Goal: Check status: Check status

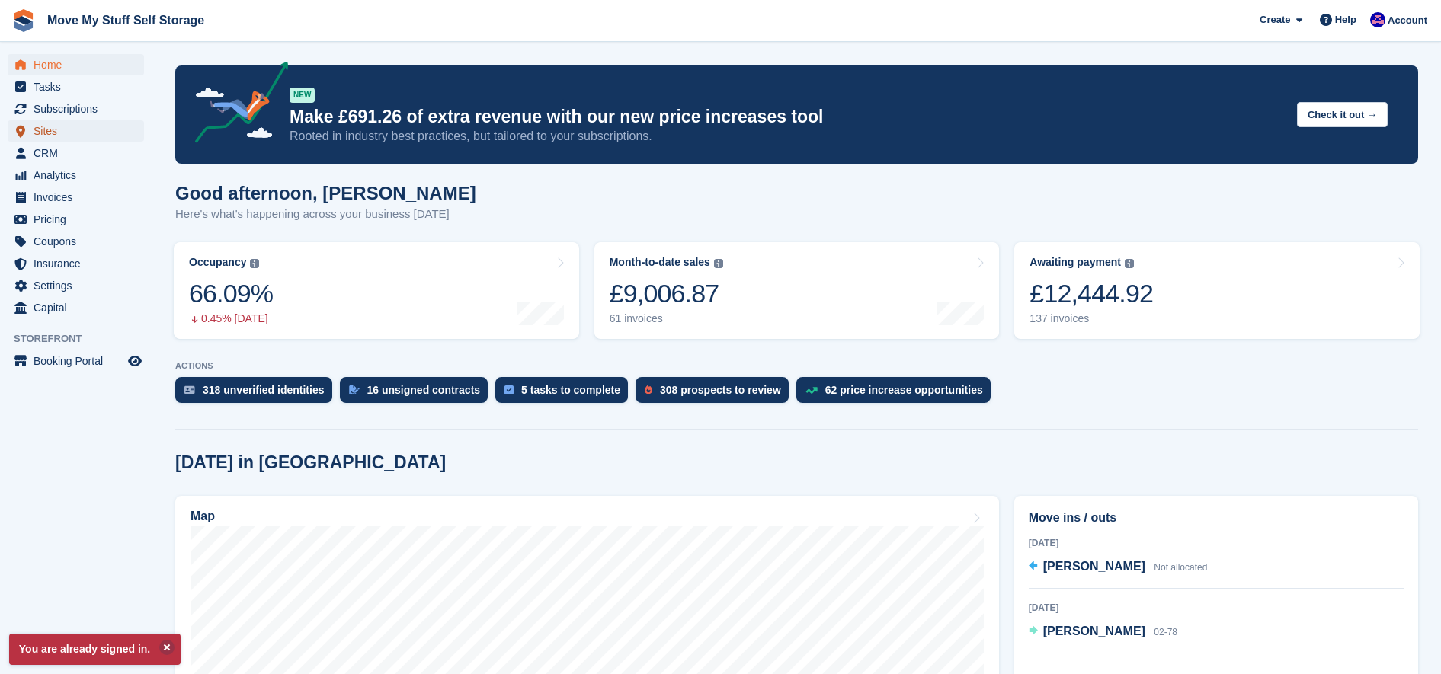
click at [37, 136] on span "Sites" at bounding box center [79, 130] width 91 height 21
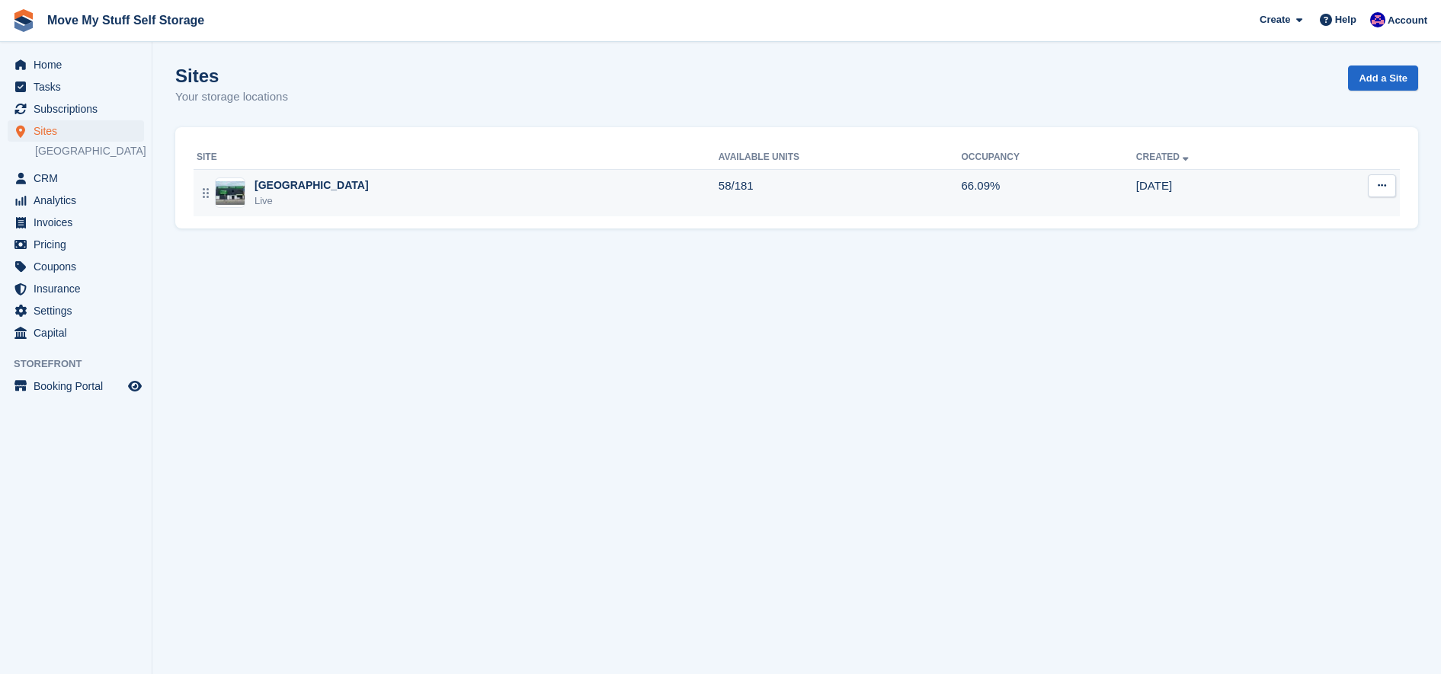
click at [536, 177] on td "Stoke-on-Trent Live" at bounding box center [456, 192] width 525 height 47
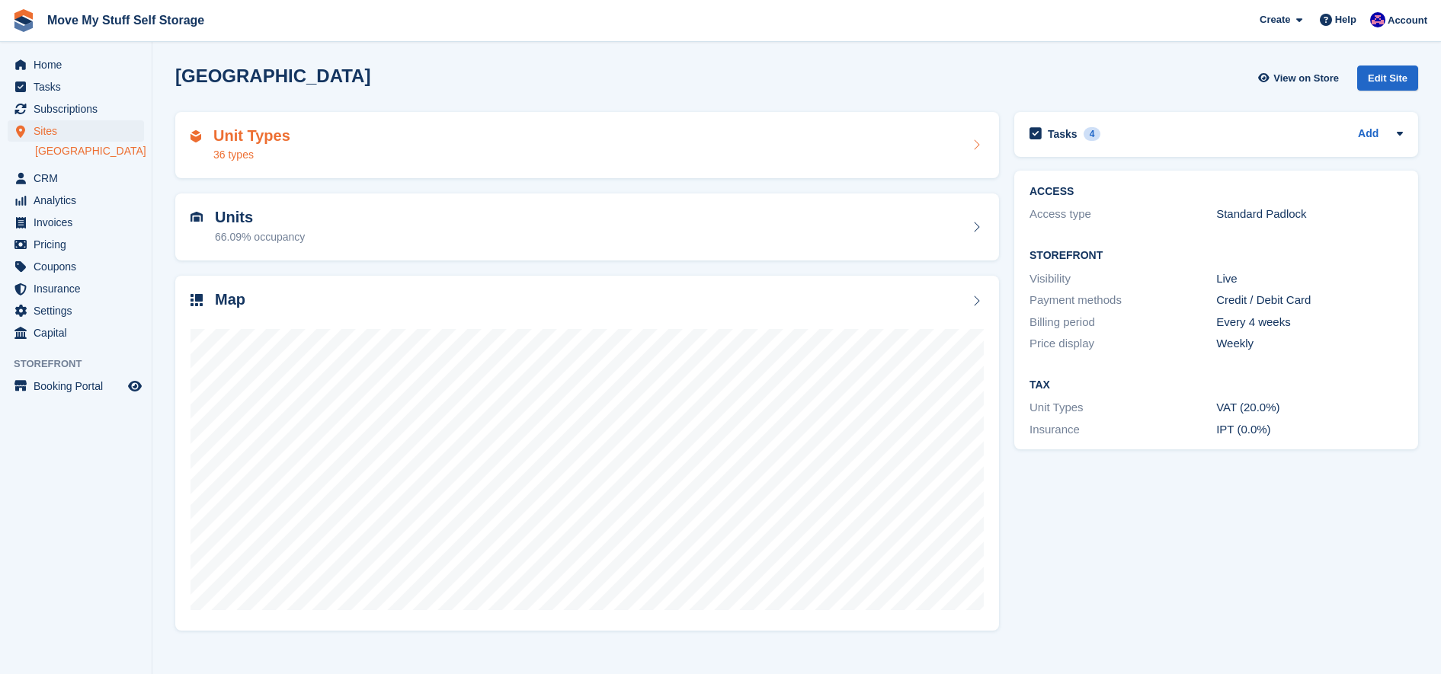
click at [470, 125] on div "Unit Types 36 types" at bounding box center [587, 145] width 824 height 67
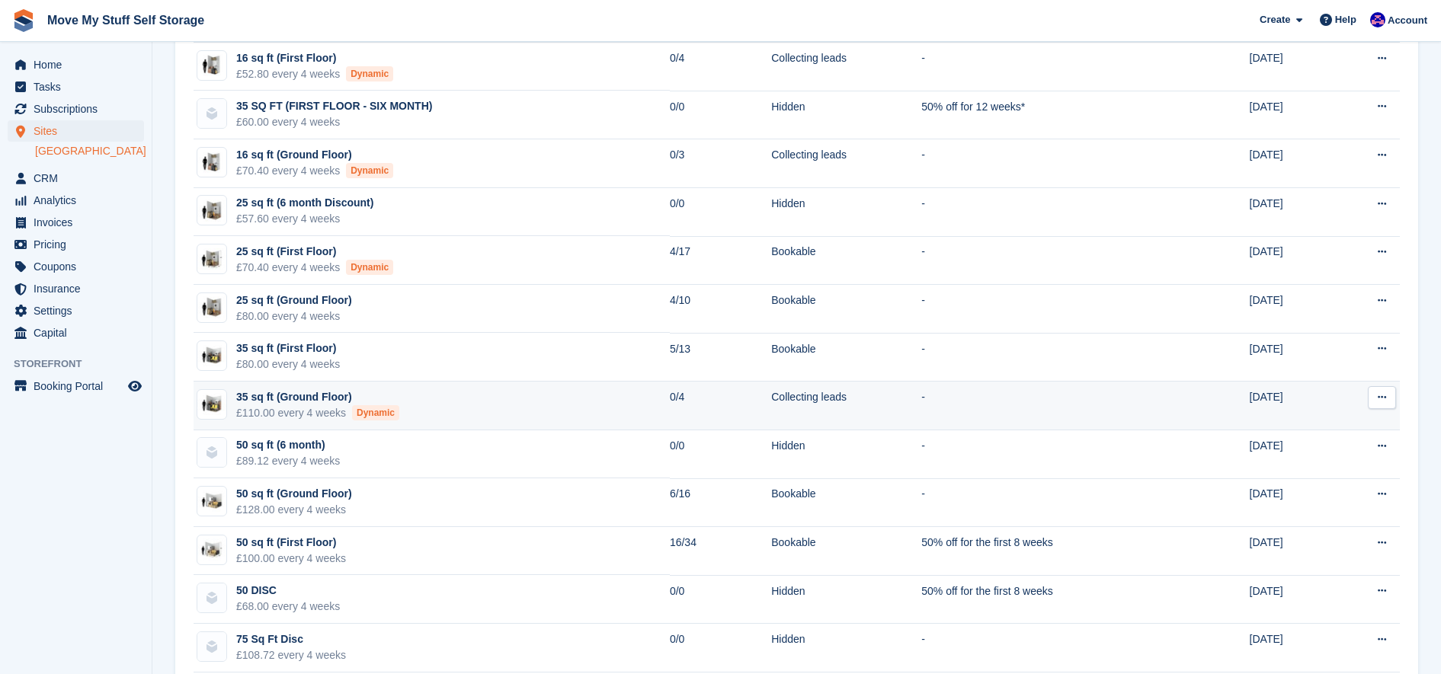
scroll to position [166, 0]
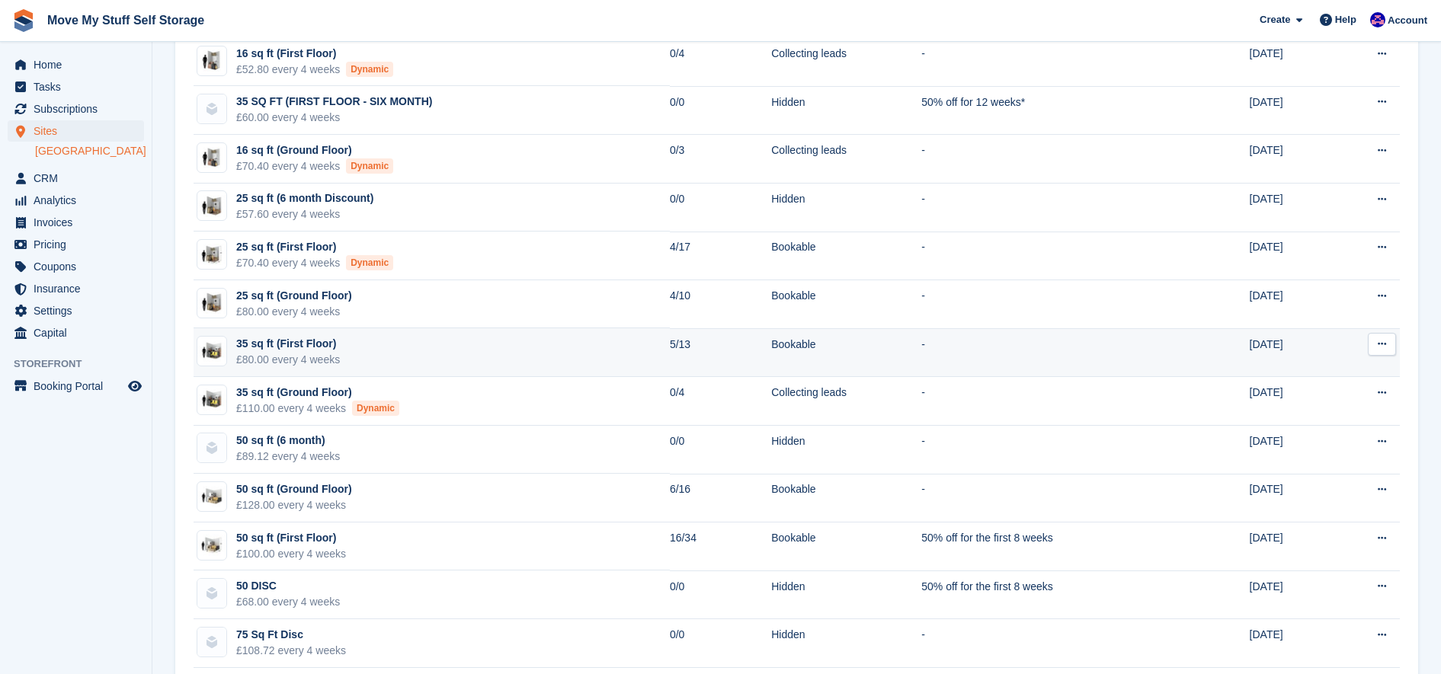
click at [528, 368] on td "35 sq ft (First Floor) £80.00 every 4 weeks" at bounding box center [432, 352] width 476 height 49
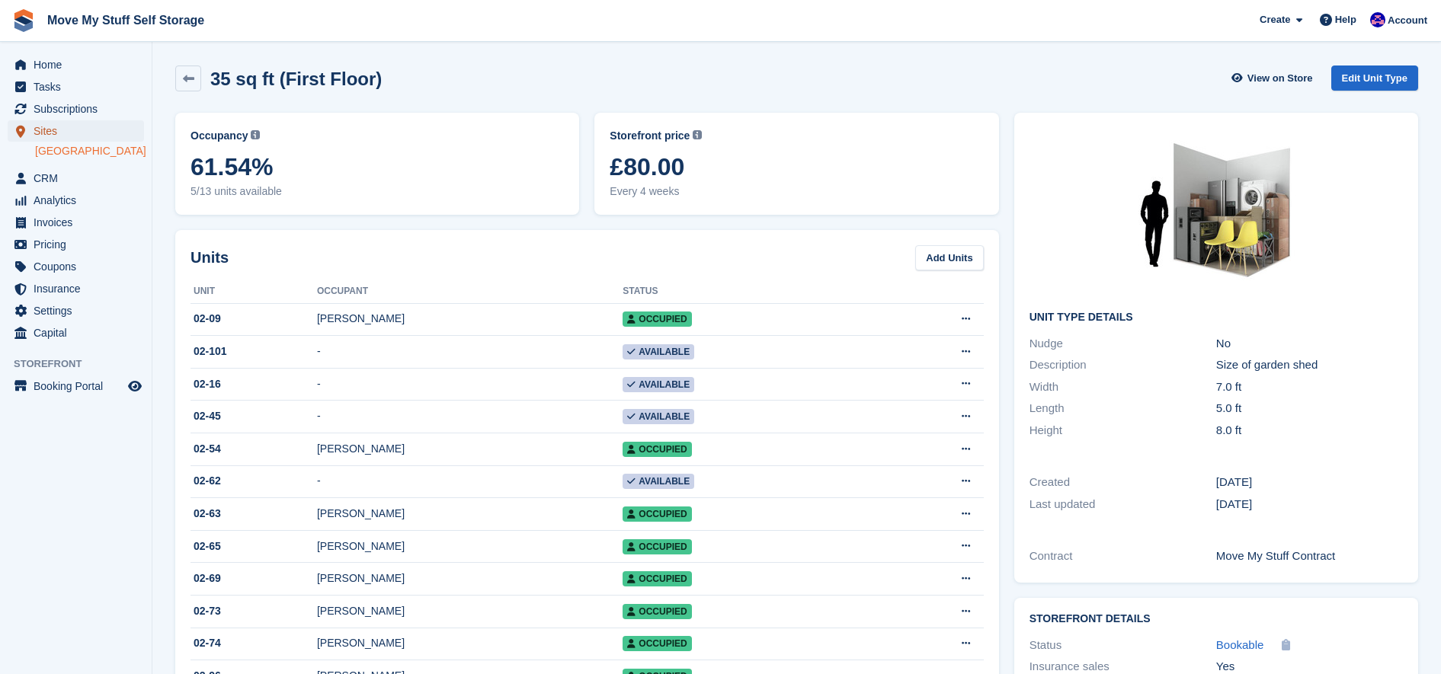
click at [46, 133] on span "Sites" at bounding box center [79, 130] width 91 height 21
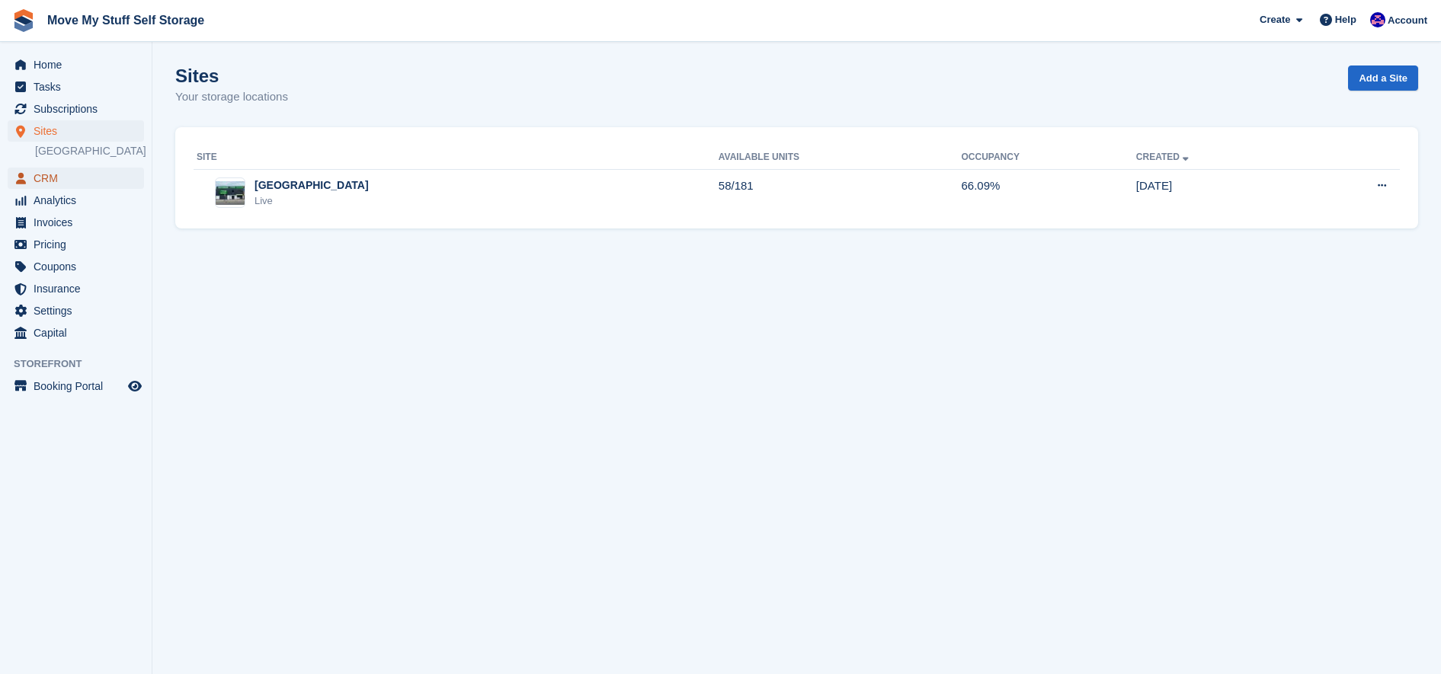
click at [64, 182] on span "CRM" at bounding box center [79, 178] width 91 height 21
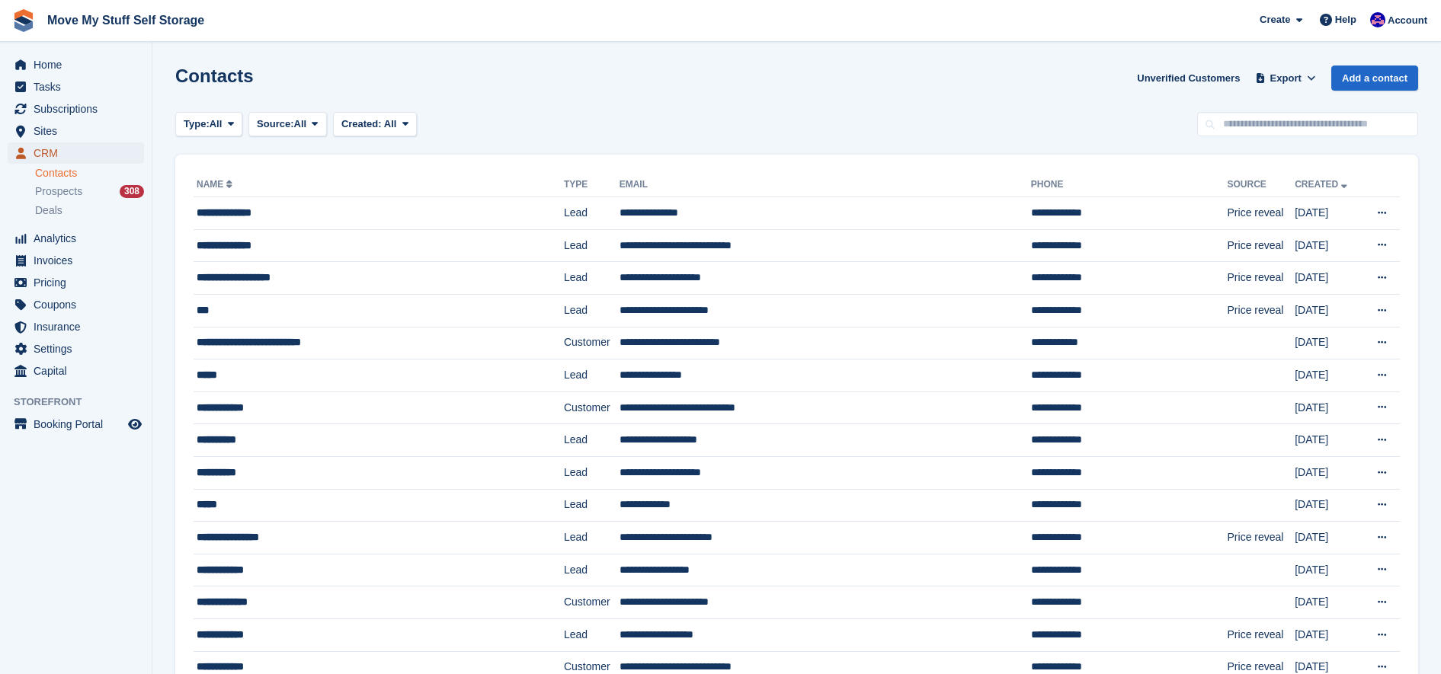
click at [57, 154] on span "CRM" at bounding box center [79, 152] width 91 height 21
click at [50, 139] on span "Sites" at bounding box center [79, 130] width 91 height 21
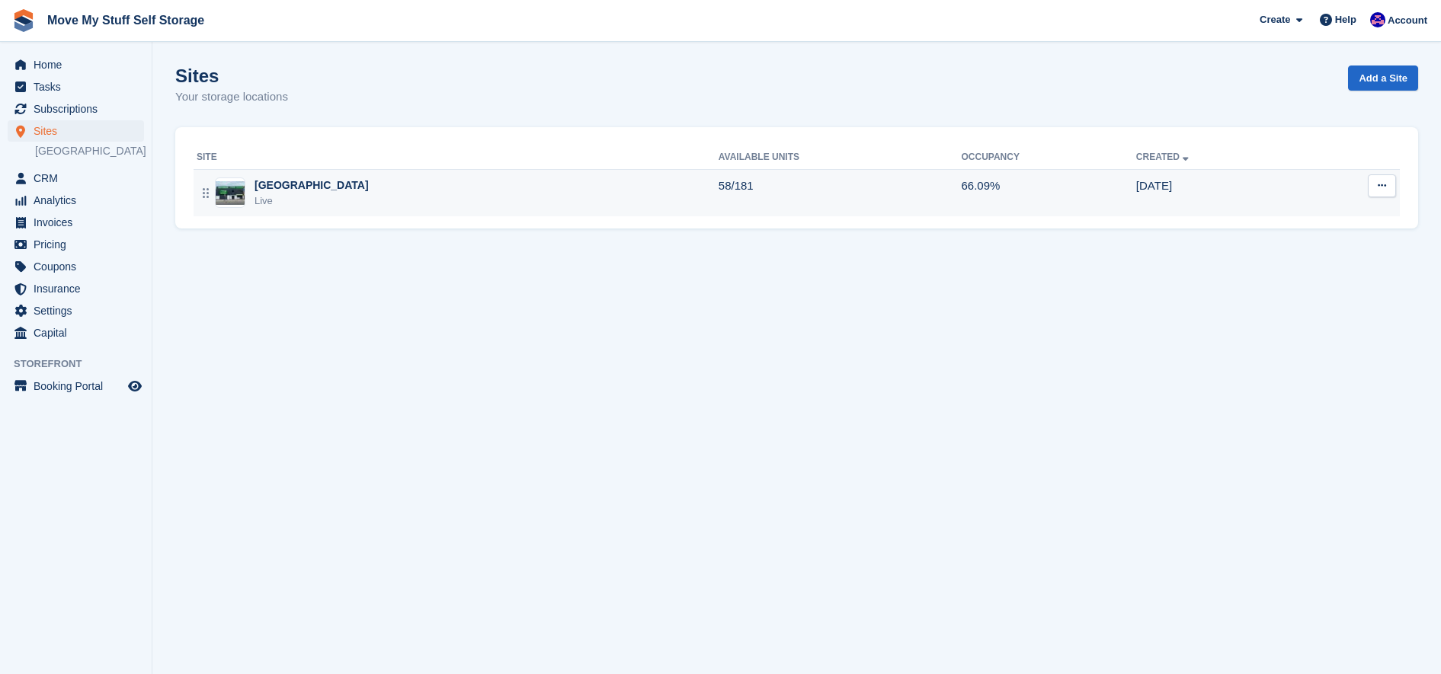
click at [442, 200] on div "[GEOGRAPHIC_DATA] Live" at bounding box center [458, 193] width 522 height 31
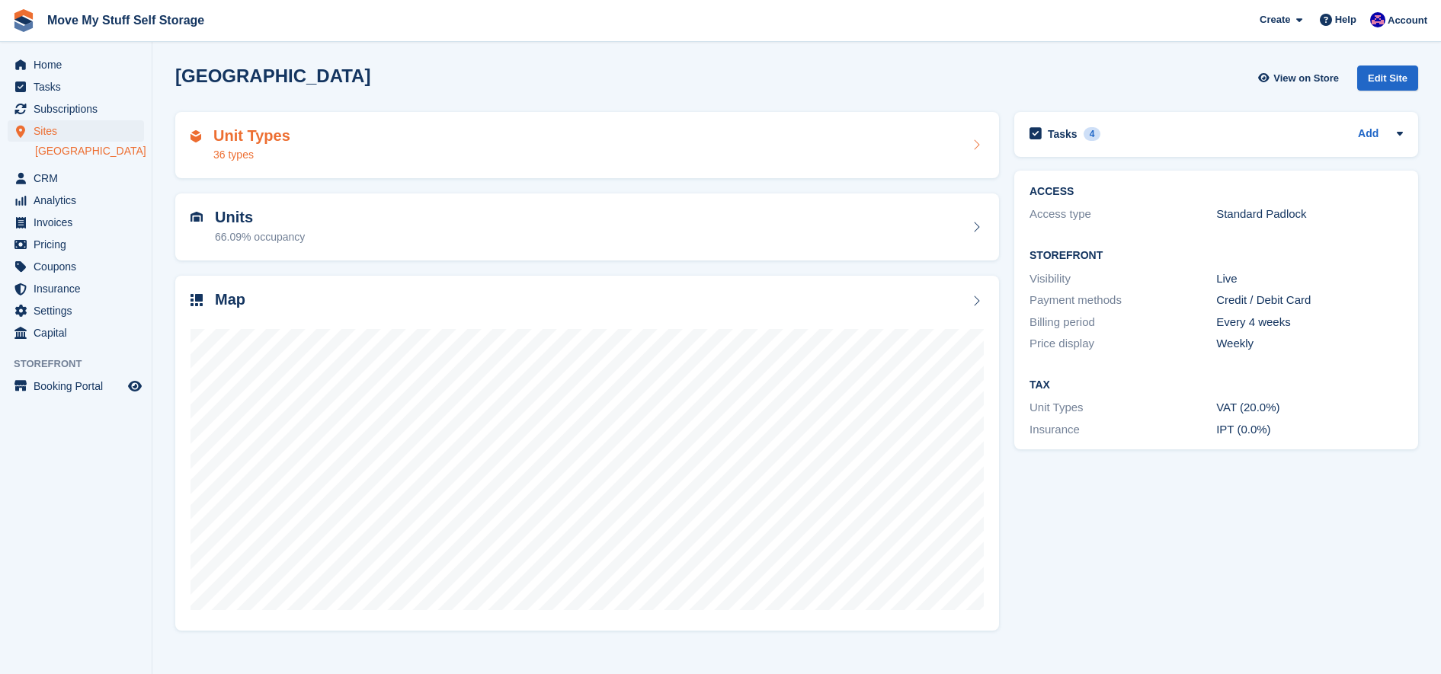
click at [383, 146] on div "Unit Types 36 types" at bounding box center [586, 145] width 793 height 37
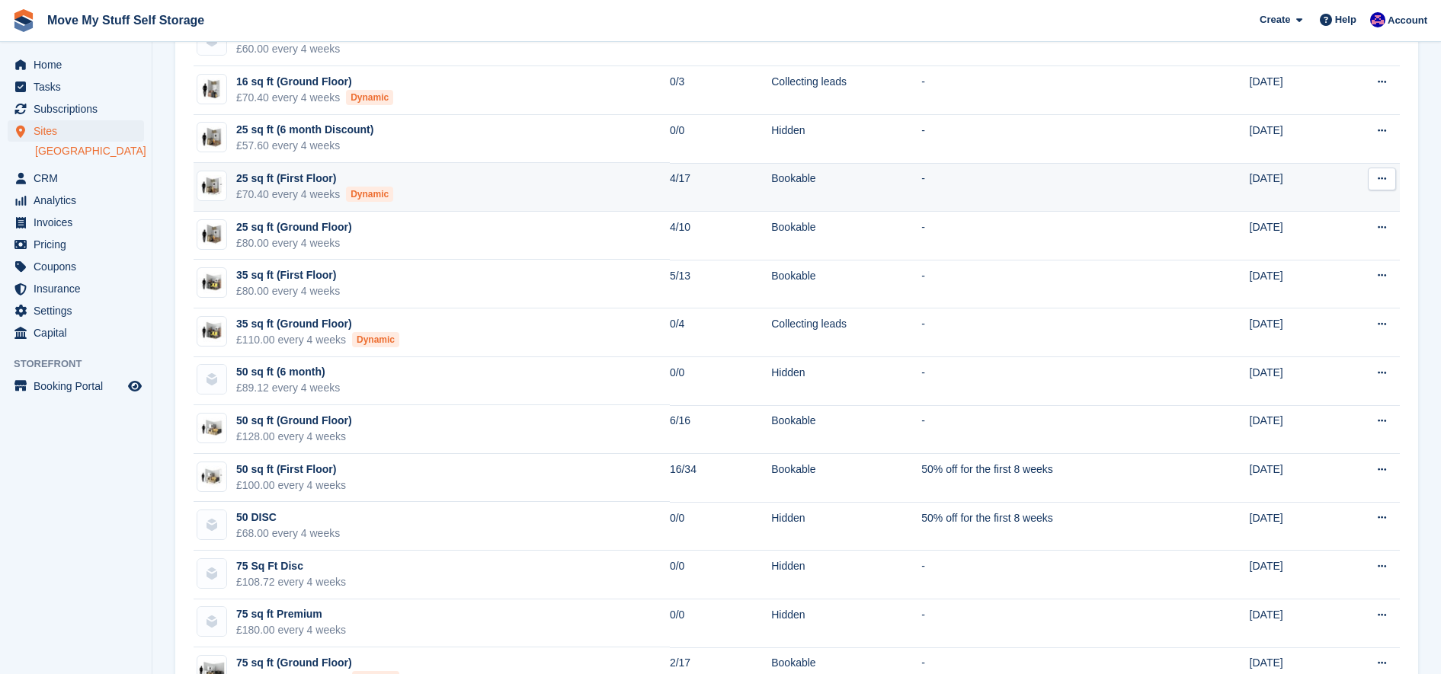
scroll to position [264, 0]
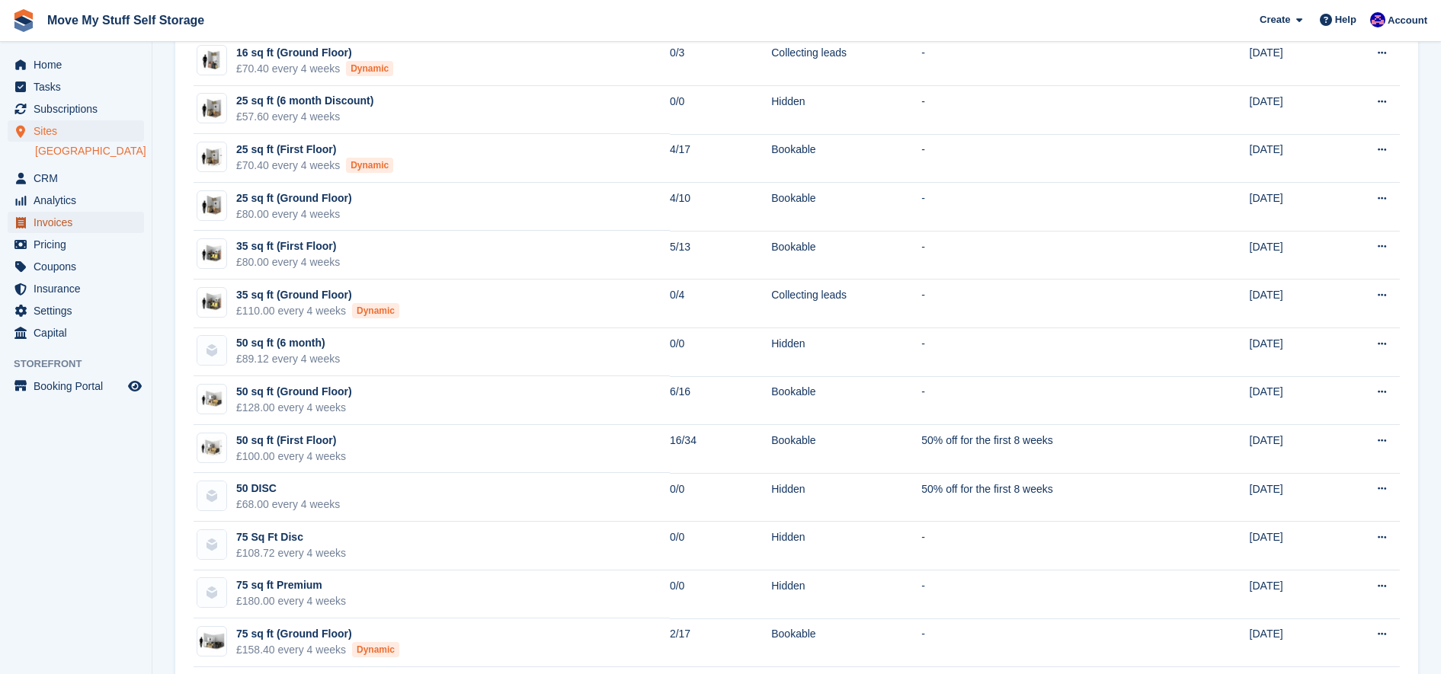
click at [85, 221] on span "Invoices" at bounding box center [79, 222] width 91 height 21
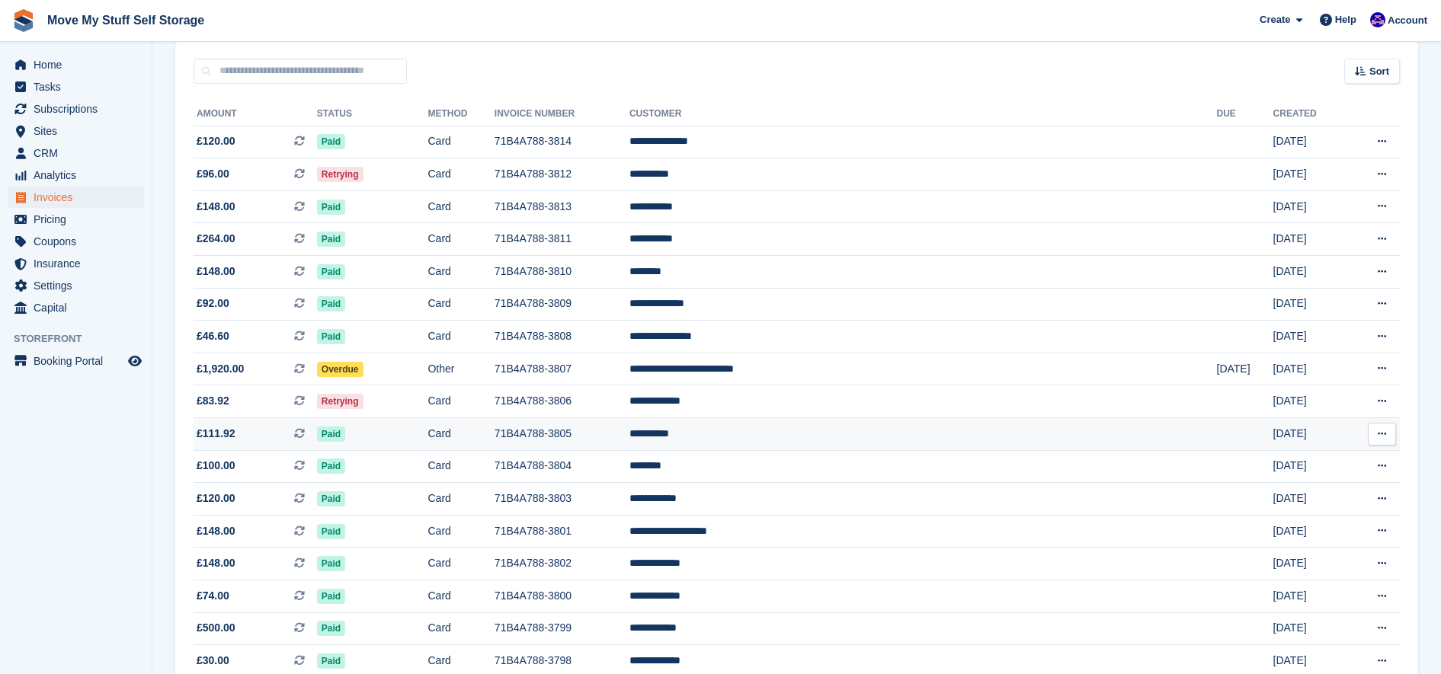
scroll to position [126, 0]
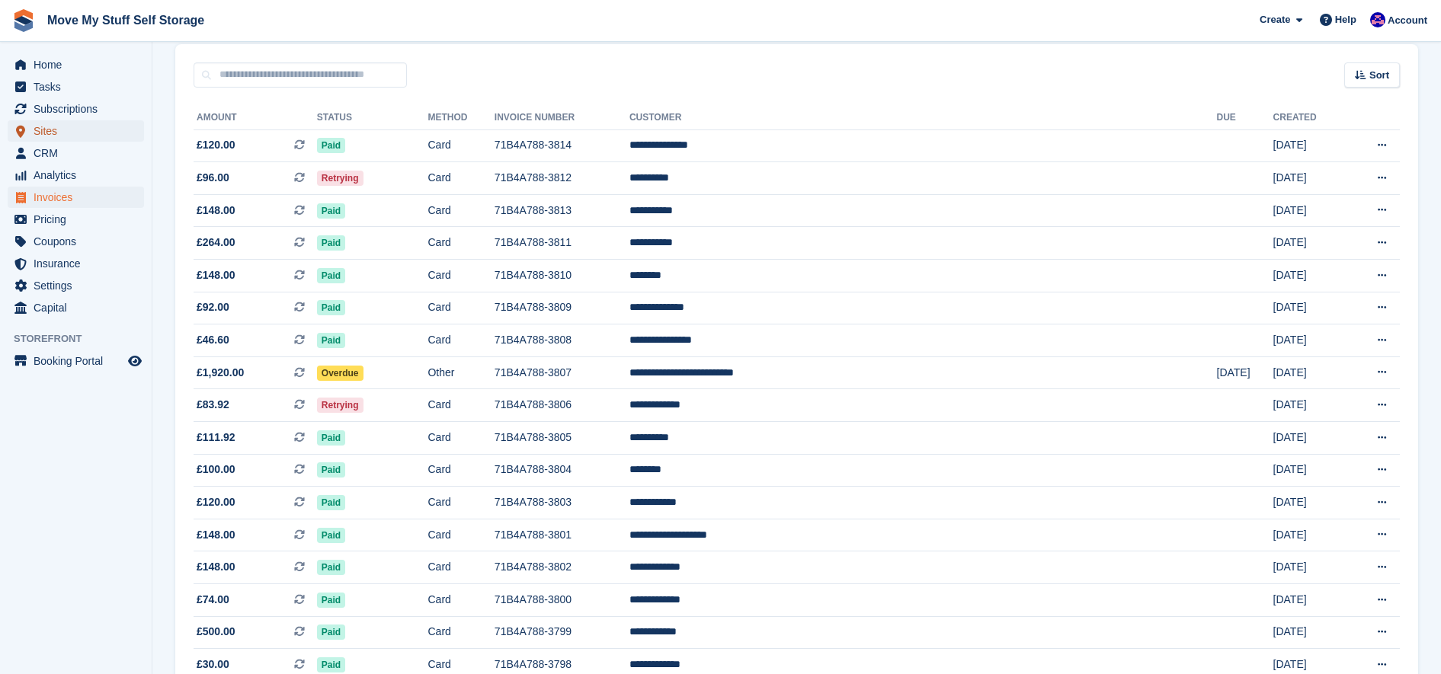
click at [50, 130] on span "Sites" at bounding box center [79, 130] width 91 height 21
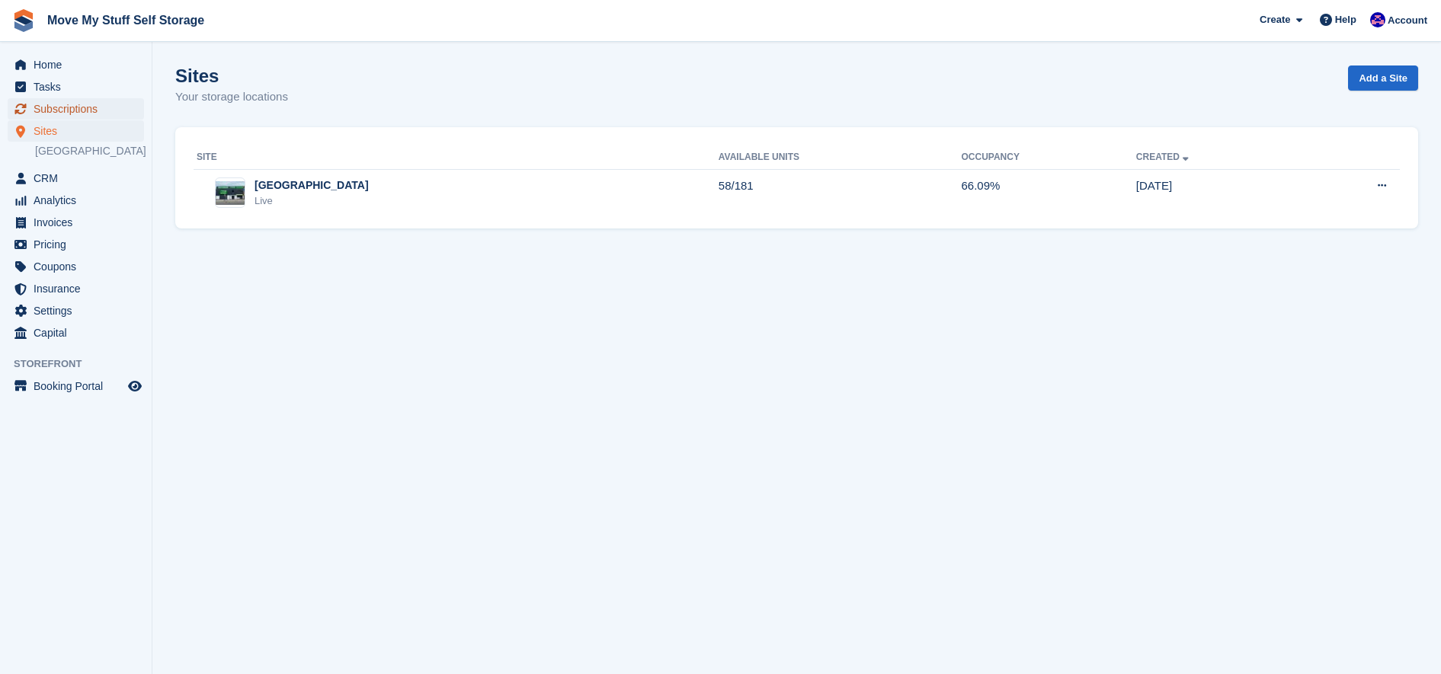
click at [21, 107] on icon "menu" at bounding box center [20, 109] width 12 height 12
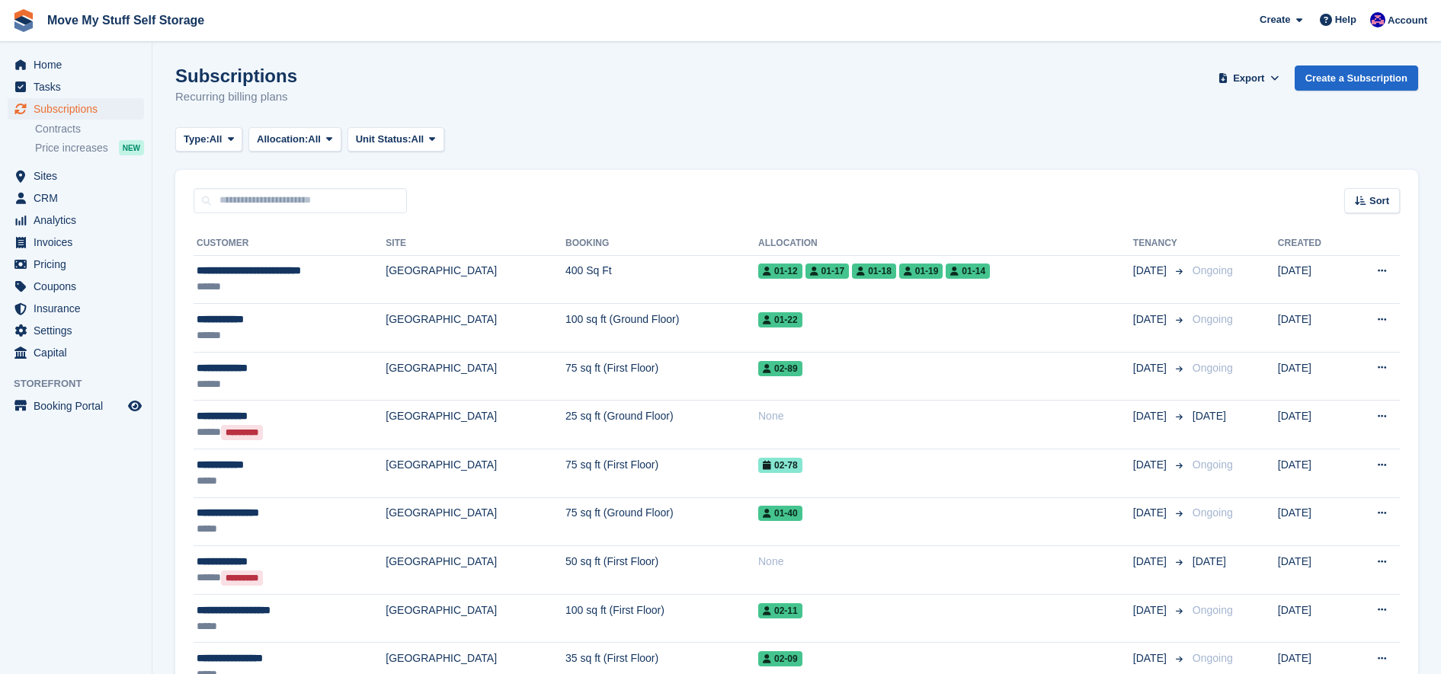
click at [32, 66] on link "Home" at bounding box center [76, 64] width 136 height 21
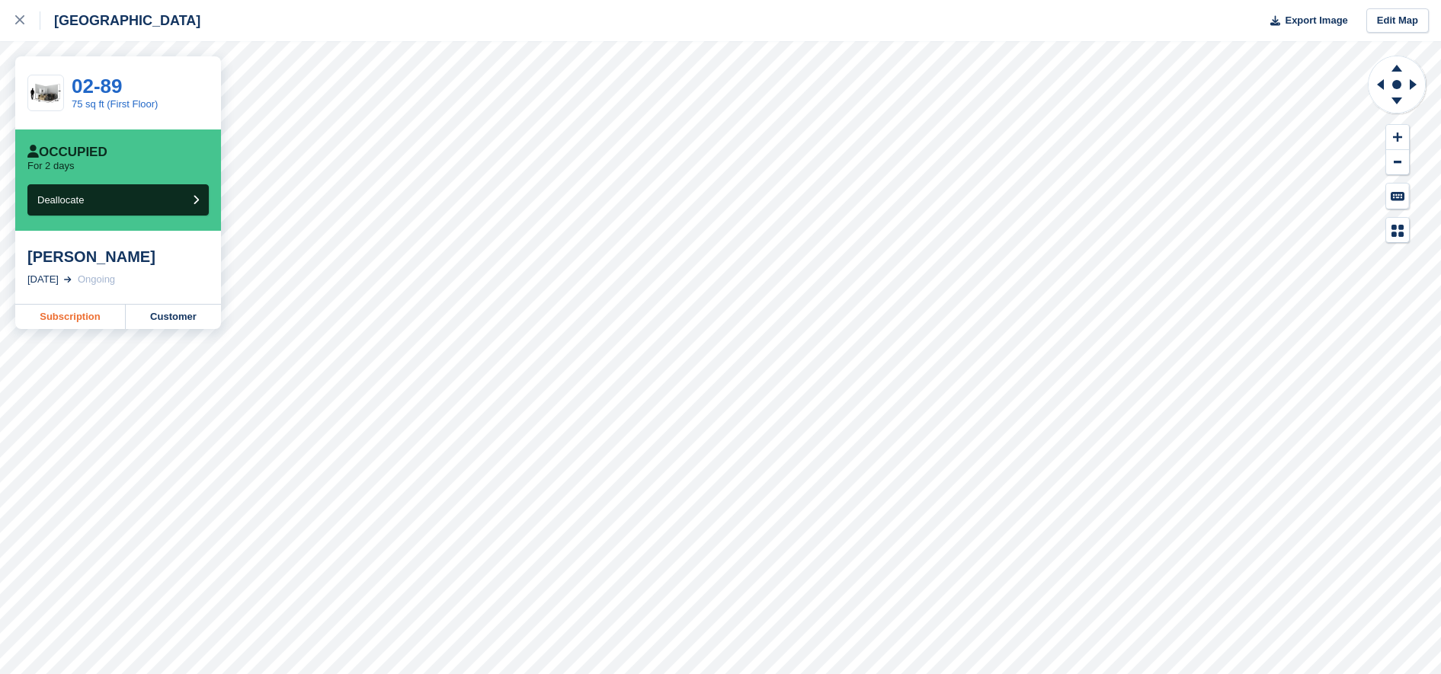
click at [111, 322] on link "Subscription" at bounding box center [70, 317] width 110 height 24
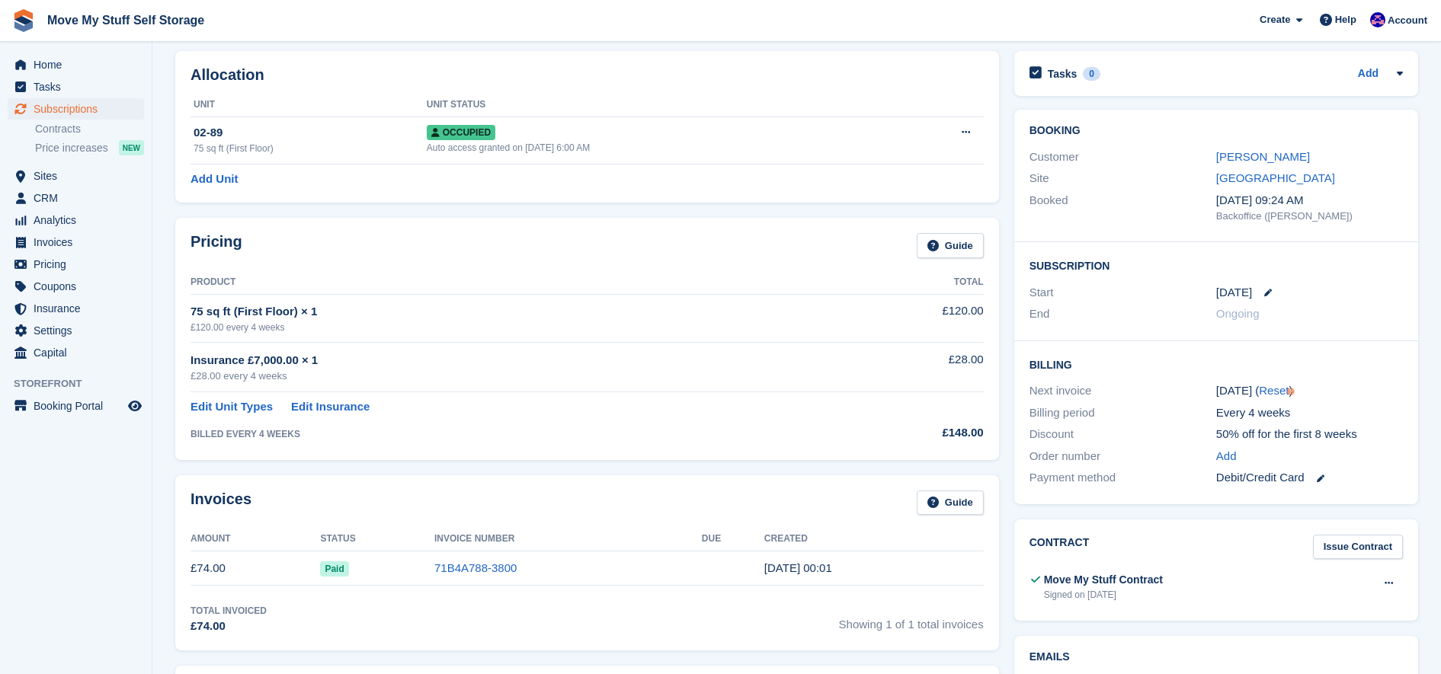
scroll to position [64, 0]
click at [481, 568] on link "71B4A788-3800" at bounding box center [475, 565] width 82 height 13
